Goal: Task Accomplishment & Management: Manage account settings

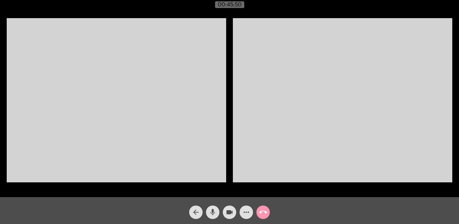
click at [264, 215] on mat-icon "call_end" at bounding box center [263, 212] width 8 height 8
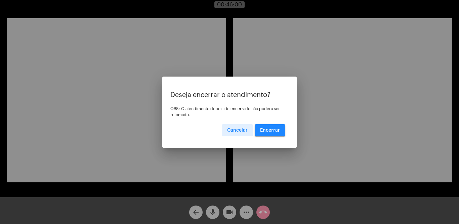
click at [278, 130] on span "Encerrar" at bounding box center [270, 130] width 20 height 5
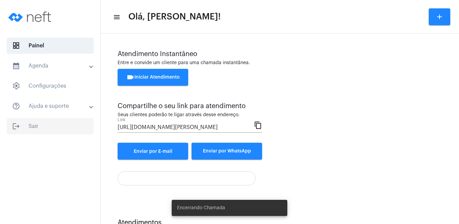
click at [28, 123] on span "logout Sair" at bounding box center [50, 126] width 87 height 16
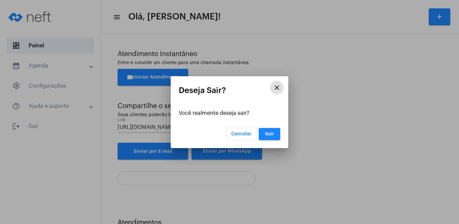
click at [269, 133] on span "Sair" at bounding box center [269, 134] width 9 height 5
